Goal: Check status: Check status

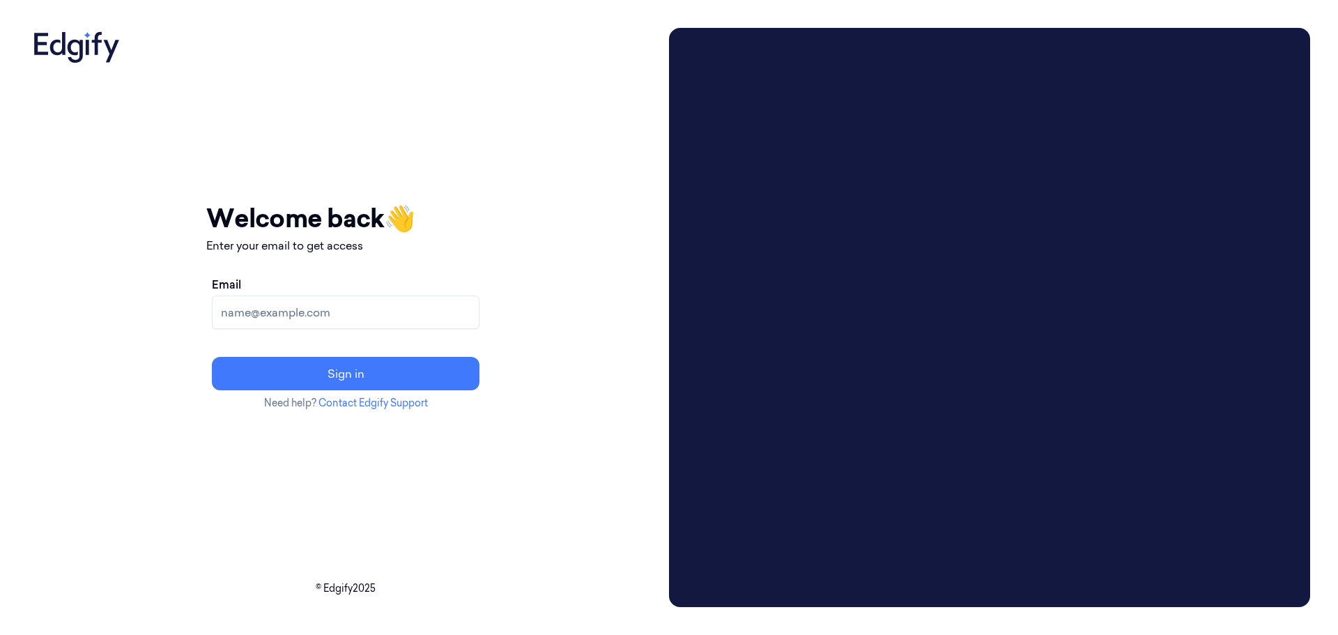
click at [425, 314] on input "Email" at bounding box center [346, 312] width 268 height 33
type input "pippag@edgify.ai"
click at [404, 370] on button "Sign in" at bounding box center [346, 373] width 268 height 33
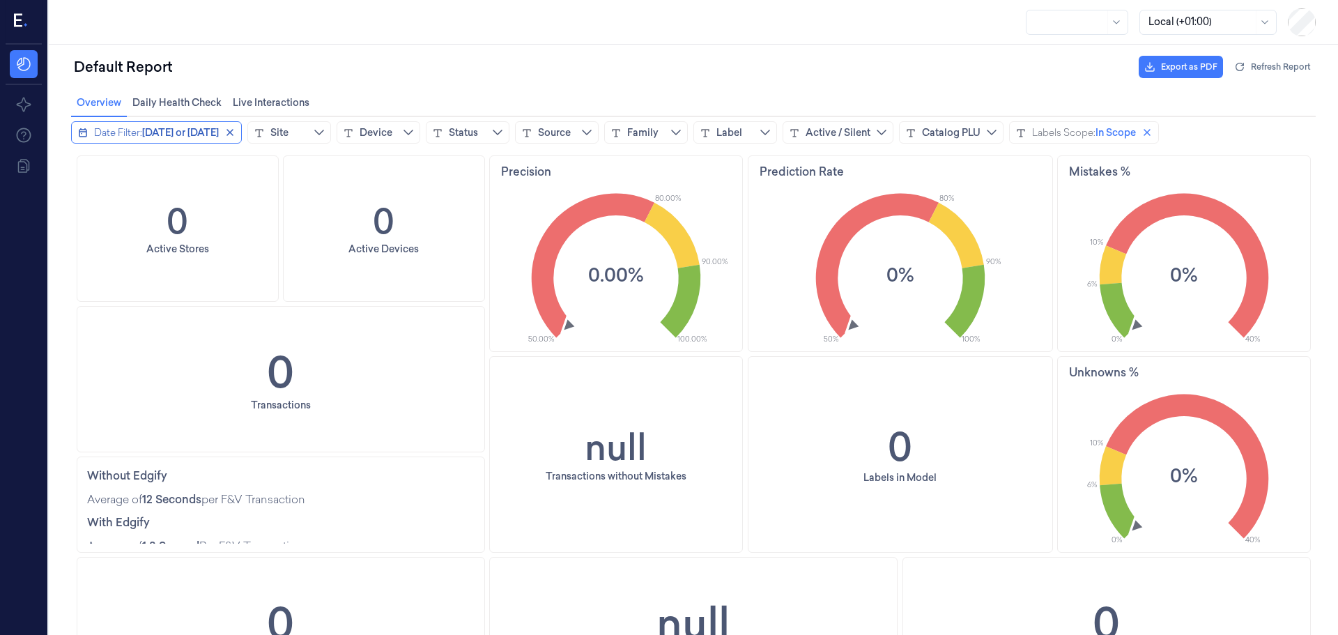
click at [195, 130] on span "Today or yesterday" at bounding box center [180, 132] width 77 height 14
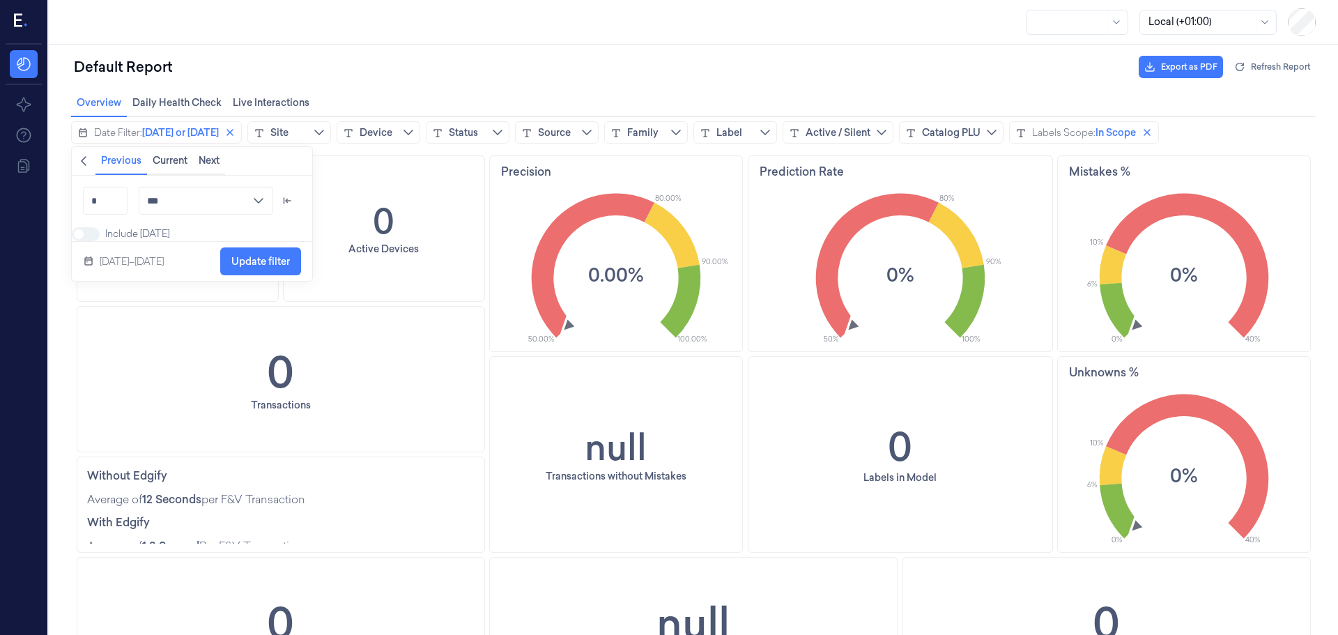
click at [609, 63] on div "Default Report Export as PDF Refresh Report" at bounding box center [693, 66] width 1245 height 33
click at [1207, 25] on div at bounding box center [1201, 22] width 105 height 15
click at [1210, 73] on div "UTC (+00:00)" at bounding box center [1180, 75] width 63 height 15
drag, startPoint x: 1207, startPoint y: 24, endPoint x: 1191, endPoint y: 24, distance: 16.0
click at [1199, 25] on div at bounding box center [1201, 22] width 105 height 15
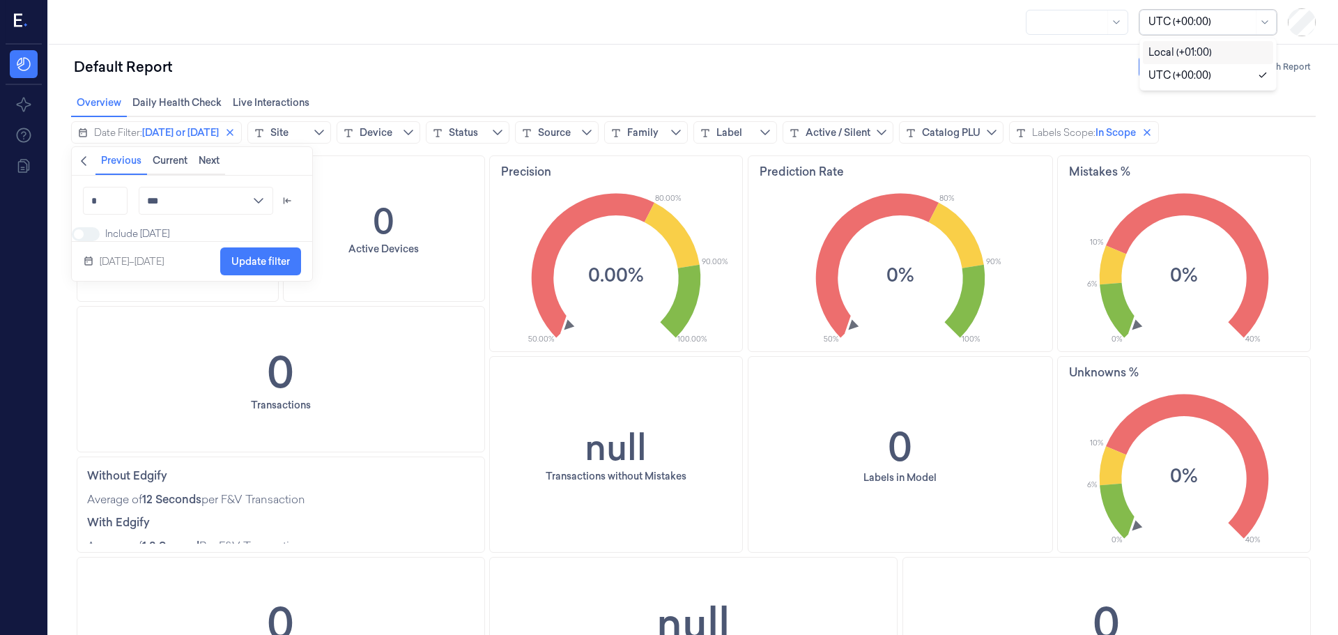
click at [1180, 48] on div "Local (+01:00)" at bounding box center [1180, 52] width 63 height 15
click at [1101, 30] on div at bounding box center [1070, 22] width 70 height 24
click at [1087, 56] on div "No options" at bounding box center [1078, 54] width 96 height 27
